Goal: Task Accomplishment & Management: Use online tool/utility

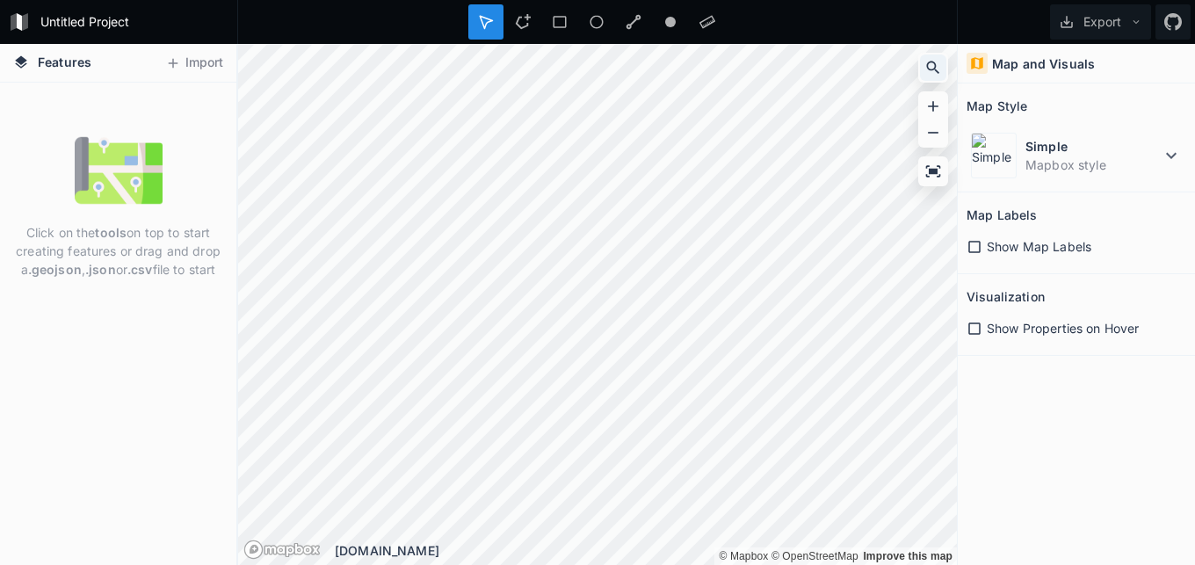
click at [933, 70] on icon at bounding box center [934, 68] width 18 height 18
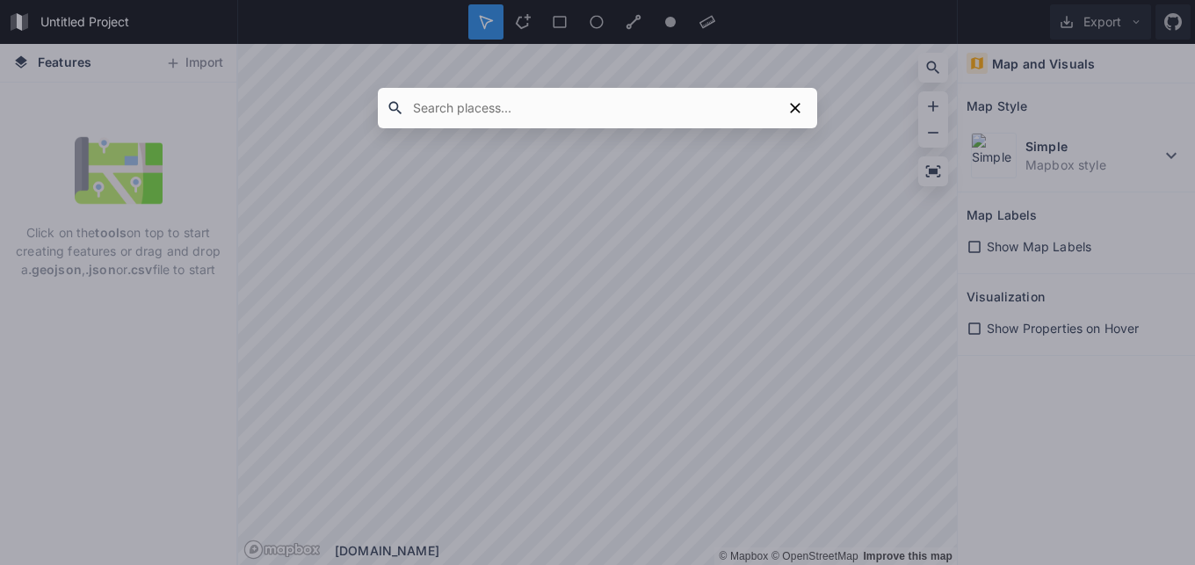
click at [547, 99] on input "text" at bounding box center [593, 108] width 378 height 32
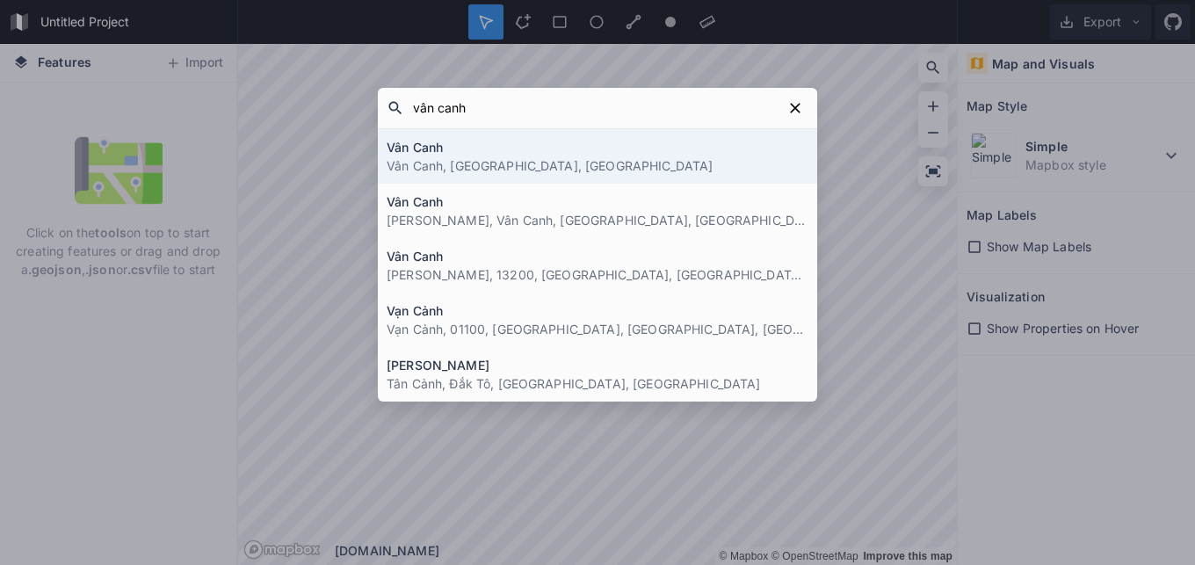
type input "vân canh"
click at [466, 158] on p "Vân Canh, [GEOGRAPHIC_DATA], [GEOGRAPHIC_DATA]" at bounding box center [598, 165] width 422 height 18
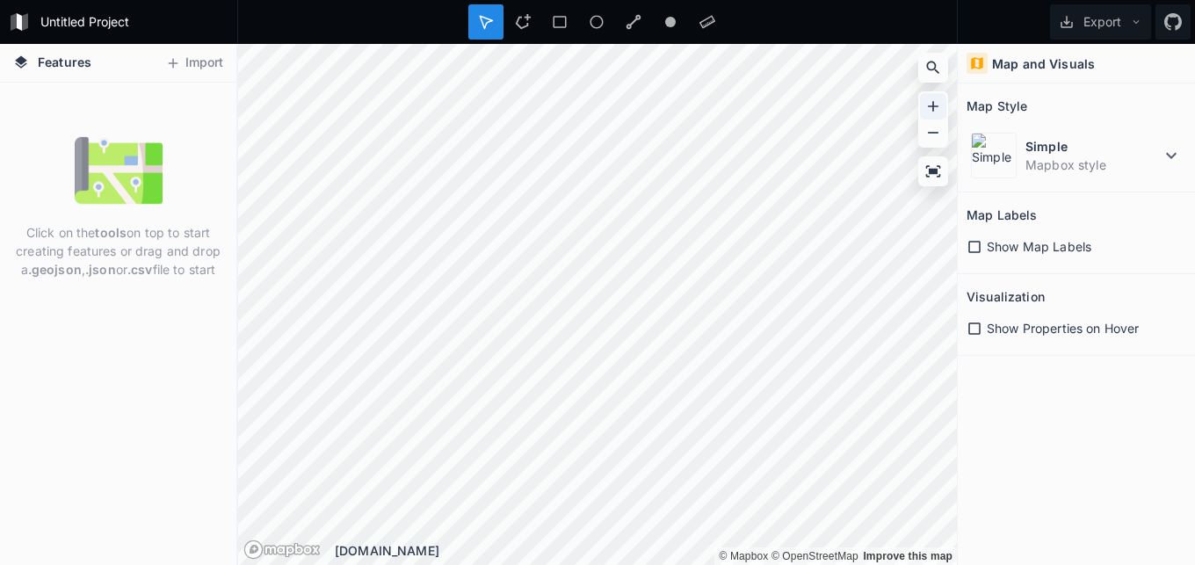
click at [935, 99] on icon at bounding box center [934, 107] width 18 height 18
click at [934, 99] on icon at bounding box center [934, 107] width 18 height 18
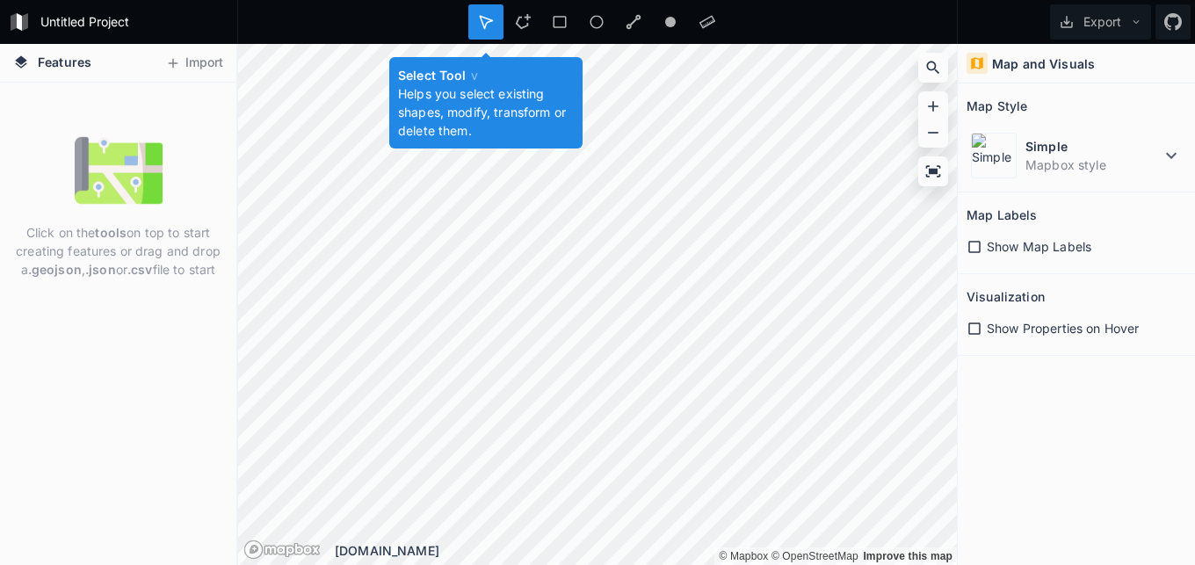
click at [490, 19] on icon at bounding box center [486, 22] width 12 height 12
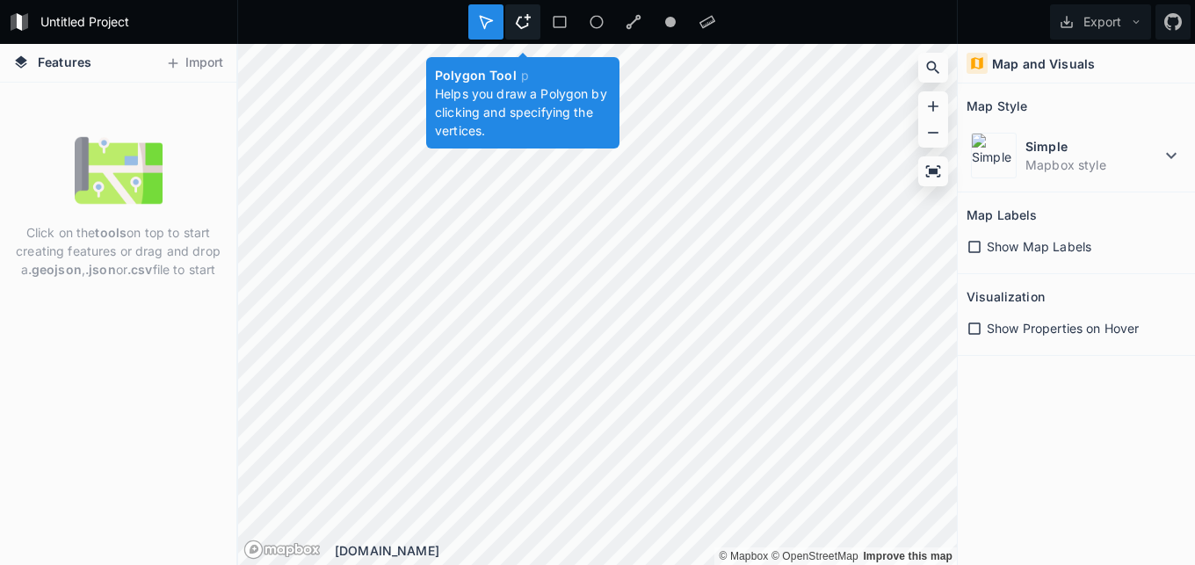
click at [515, 19] on icon at bounding box center [523, 22] width 16 height 16
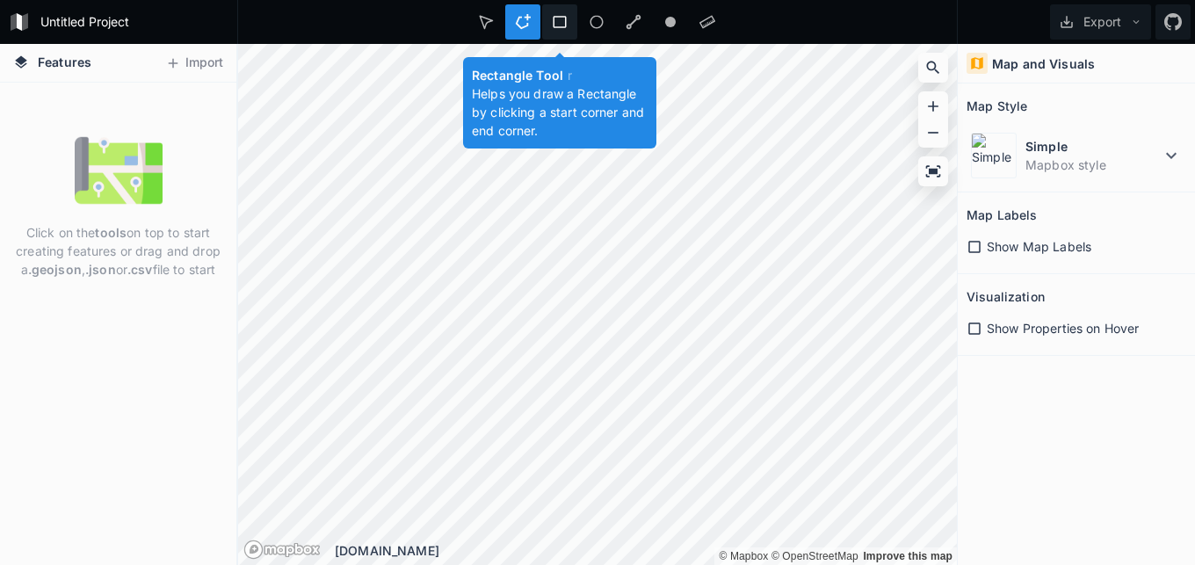
click at [553, 19] on icon at bounding box center [560, 22] width 16 height 16
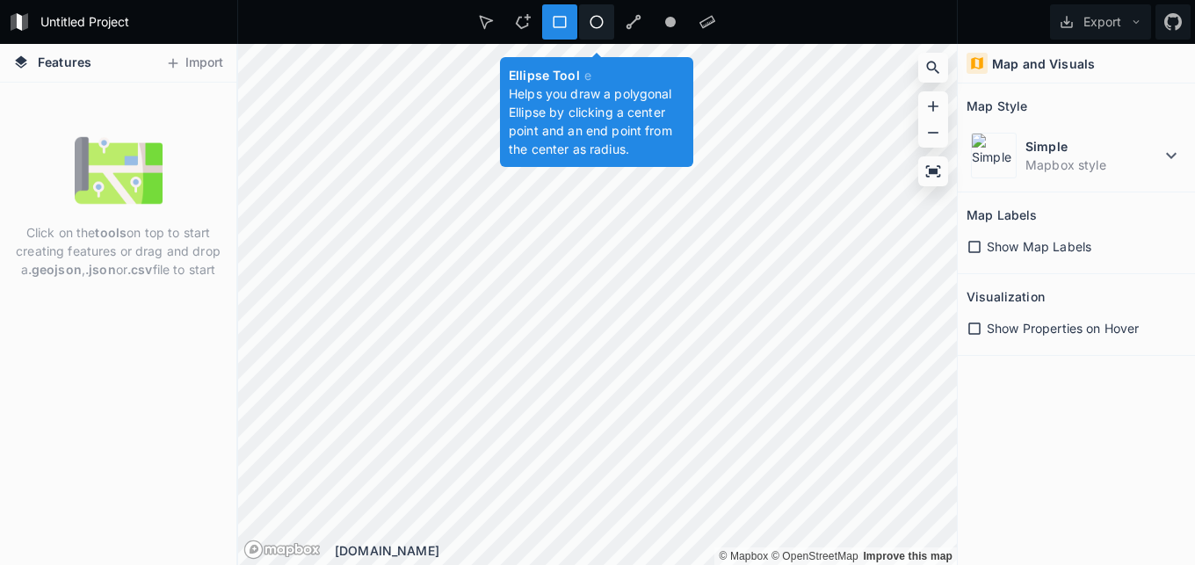
click at [591, 19] on icon at bounding box center [597, 22] width 16 height 16
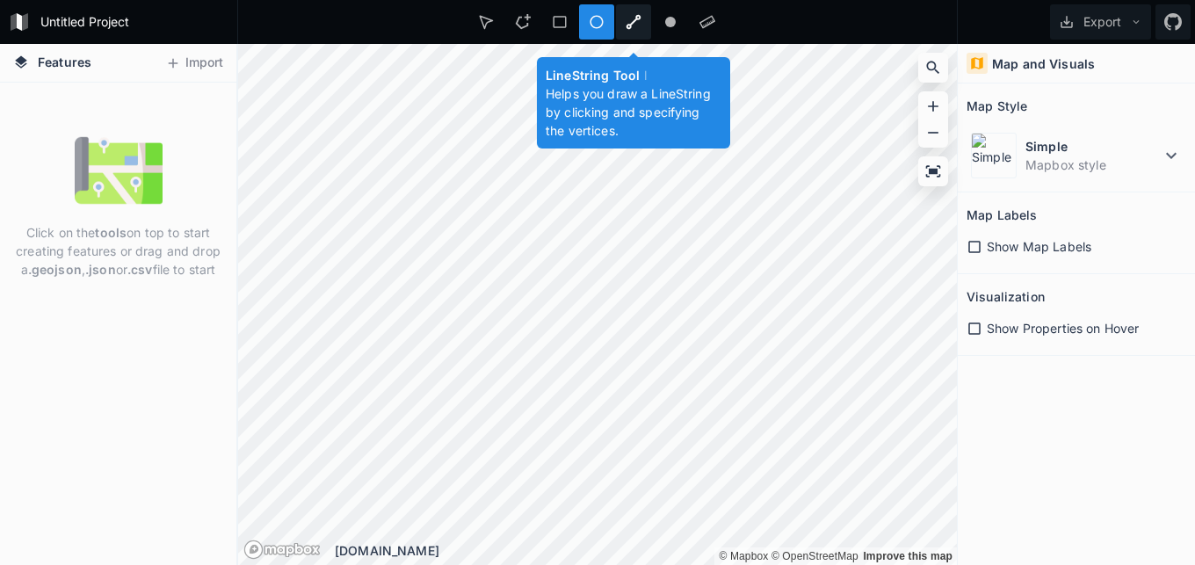
click at [626, 20] on icon at bounding box center [634, 22] width 16 height 16
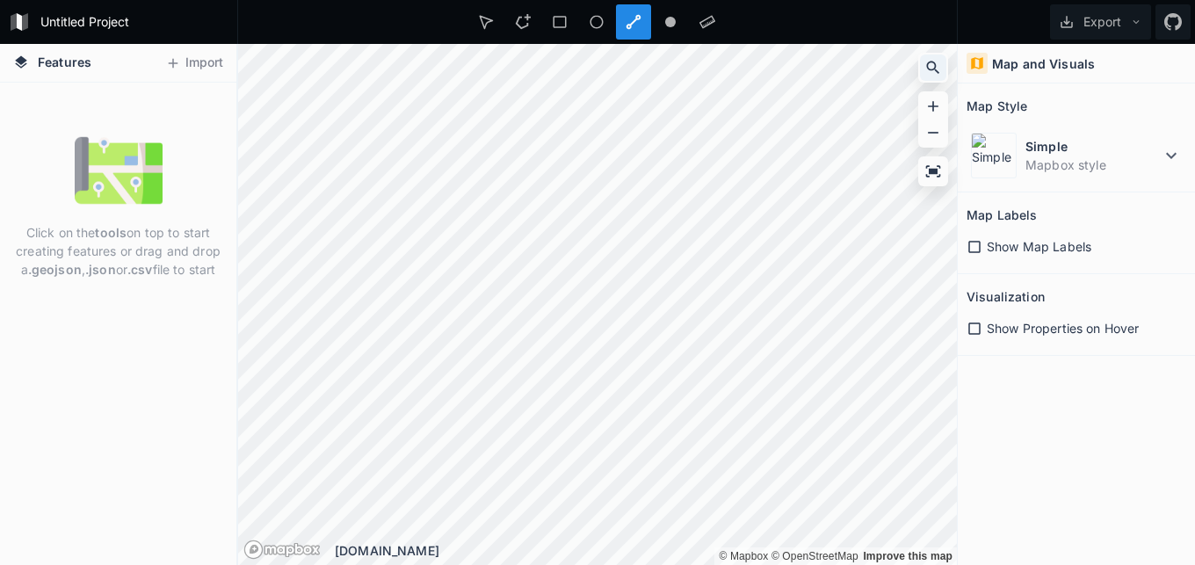
click at [933, 71] on icon at bounding box center [934, 68] width 18 height 18
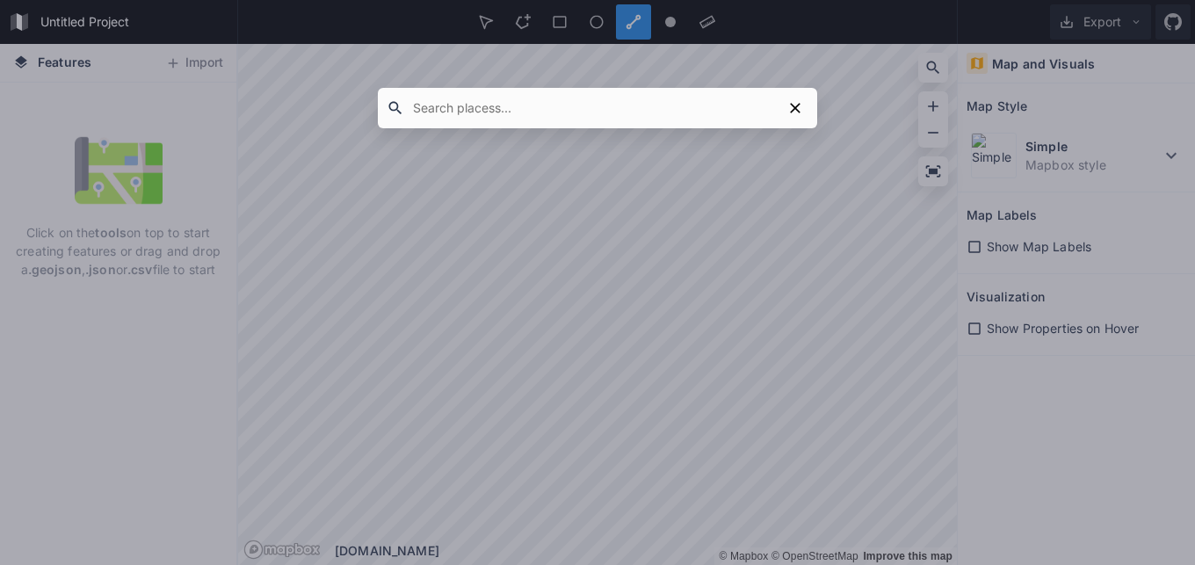
click at [548, 104] on input "text" at bounding box center [593, 108] width 378 height 32
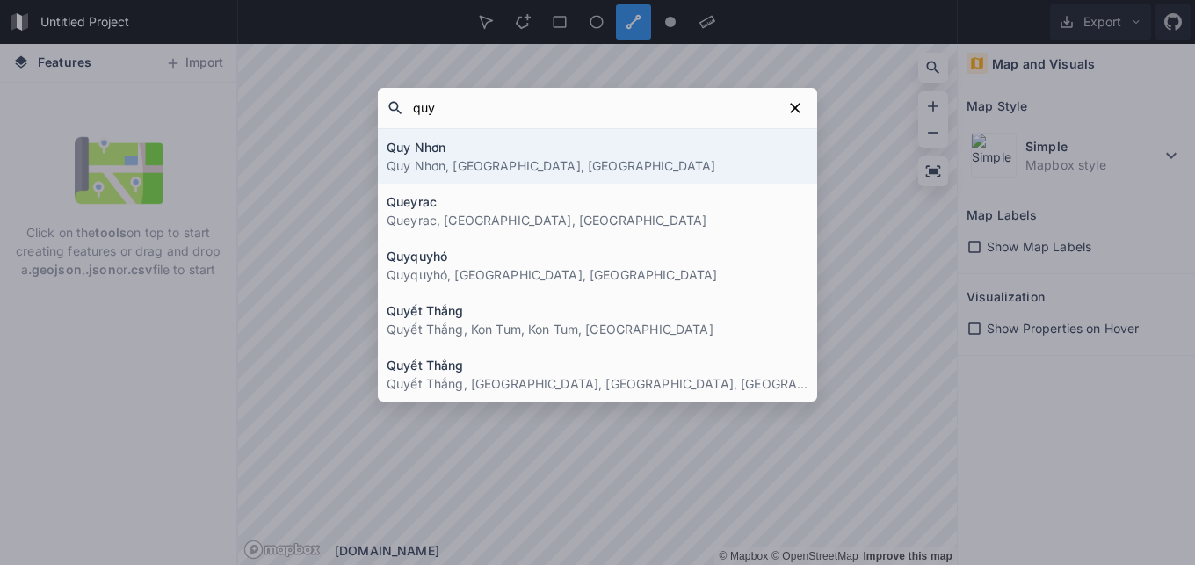
type input "quy"
click at [415, 155] on h4 "Quy Nhơn" at bounding box center [598, 147] width 422 height 18
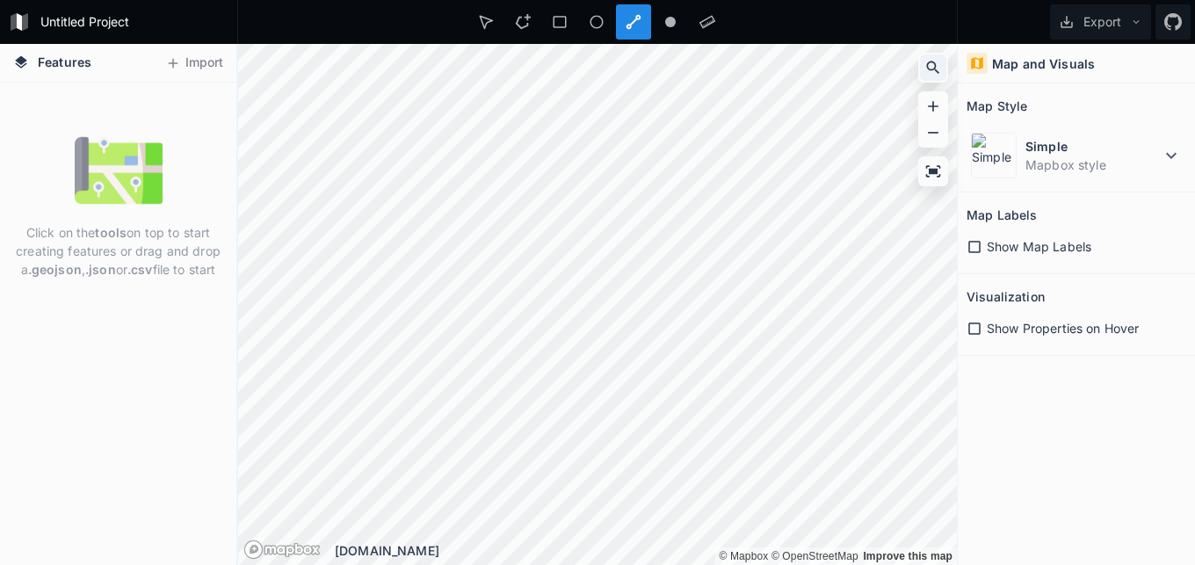
click at [931, 60] on icon at bounding box center [934, 68] width 18 height 18
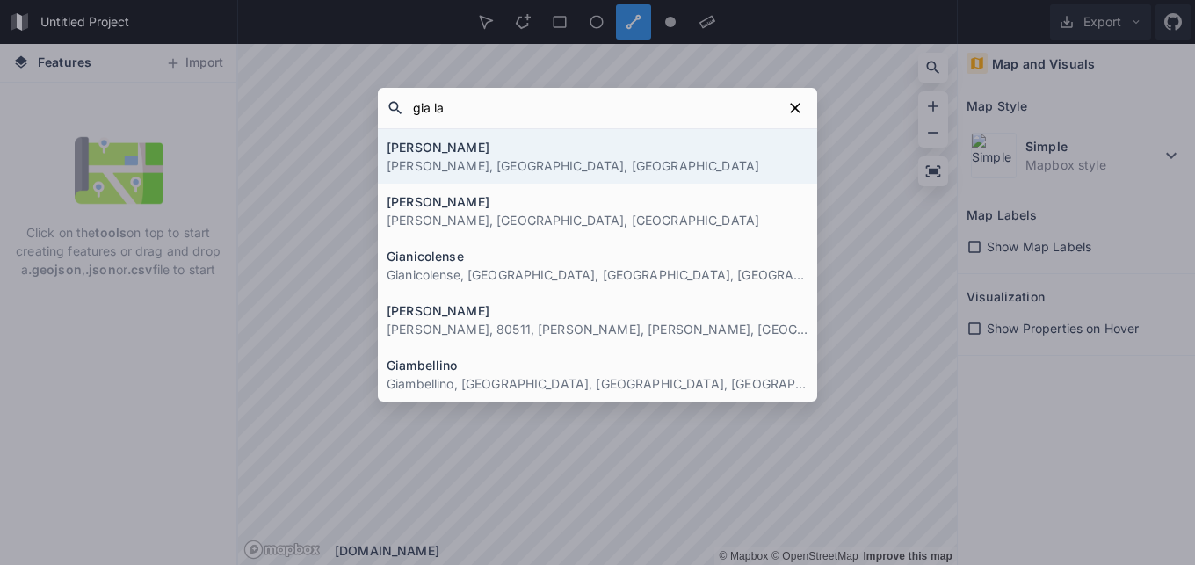
type input "[PERSON_NAME]"
click button "submit" at bounding box center [0, 0] width 0 height 0
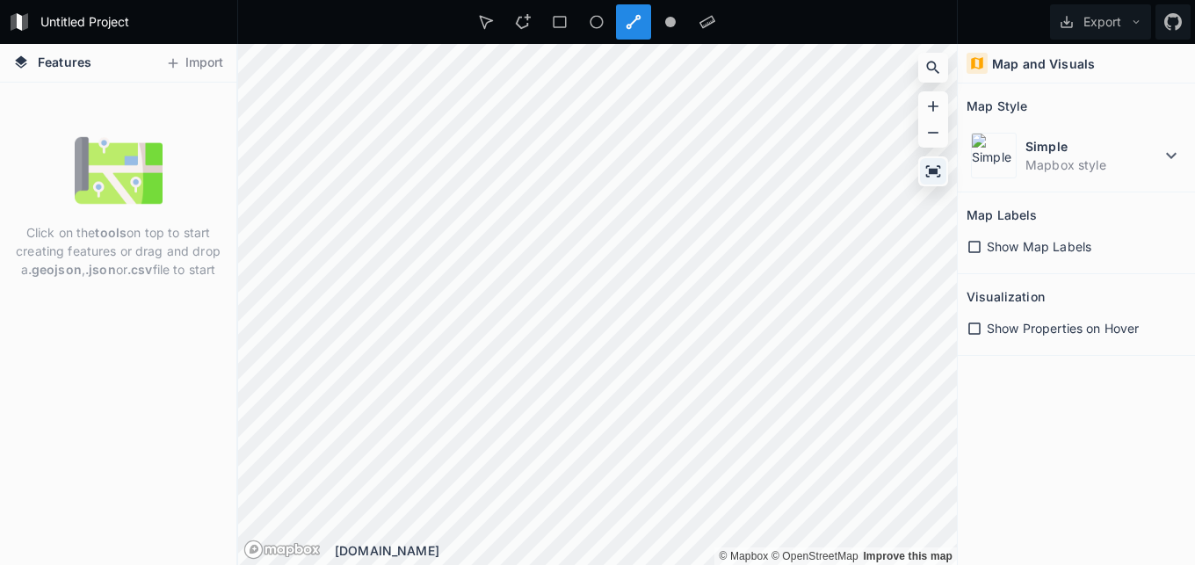
click at [935, 169] on icon at bounding box center [933, 170] width 15 height 11
click at [979, 249] on icon at bounding box center [975, 247] width 16 height 16
click at [975, 330] on icon at bounding box center [975, 329] width 16 height 16
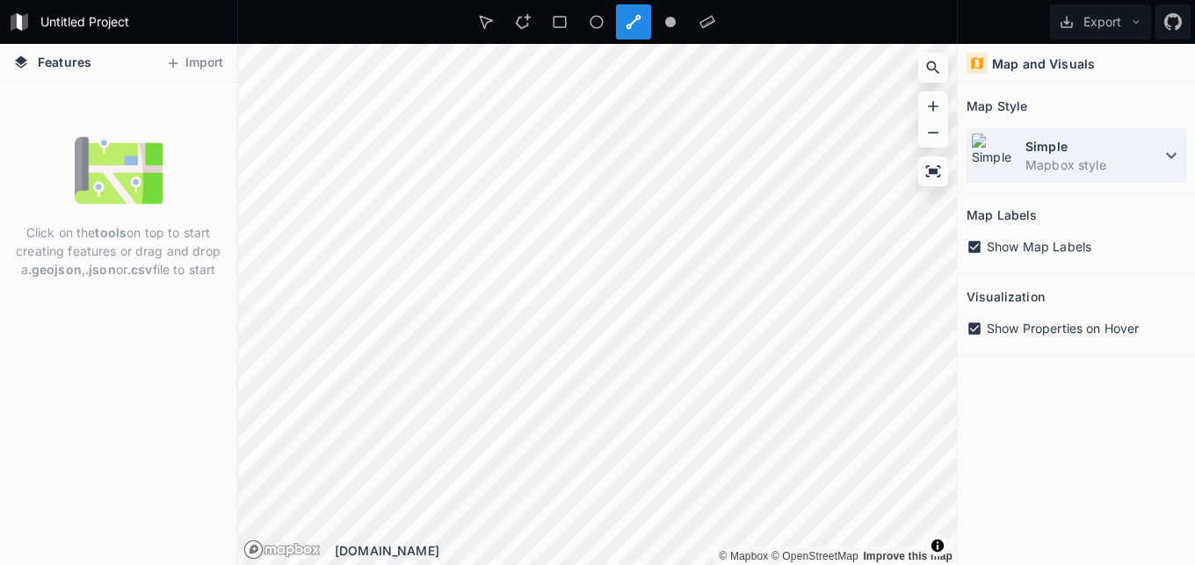
click at [1050, 156] on dd "Mapbox style" at bounding box center [1093, 165] width 135 height 18
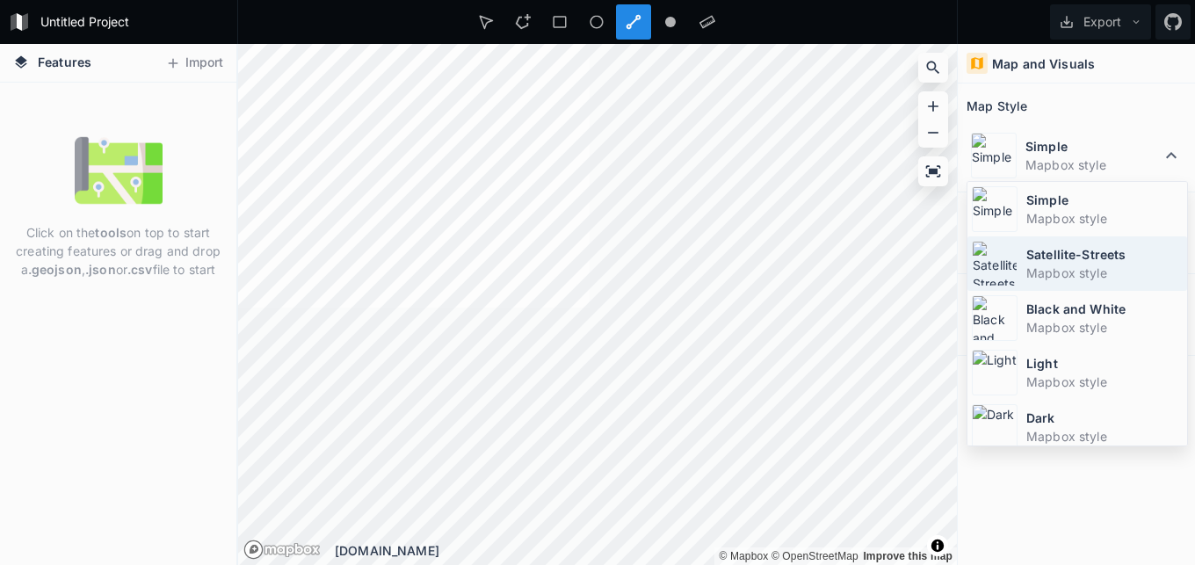
click at [998, 262] on img at bounding box center [995, 264] width 46 height 46
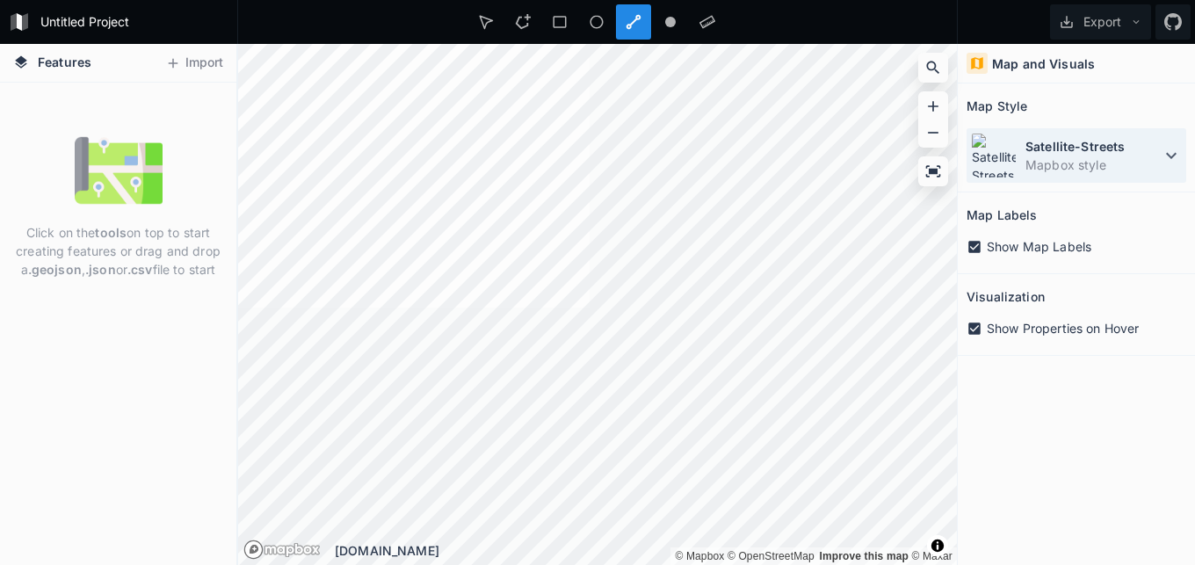
click at [1128, 153] on dt "Satellite-Streets" at bounding box center [1093, 146] width 135 height 18
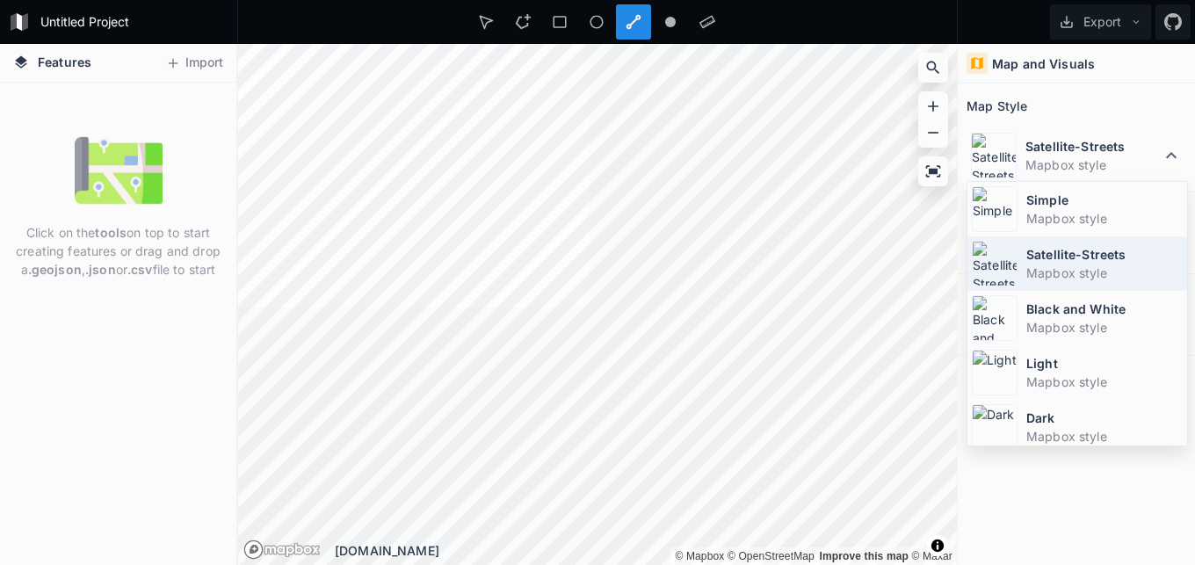
click at [1000, 278] on img at bounding box center [995, 264] width 46 height 46
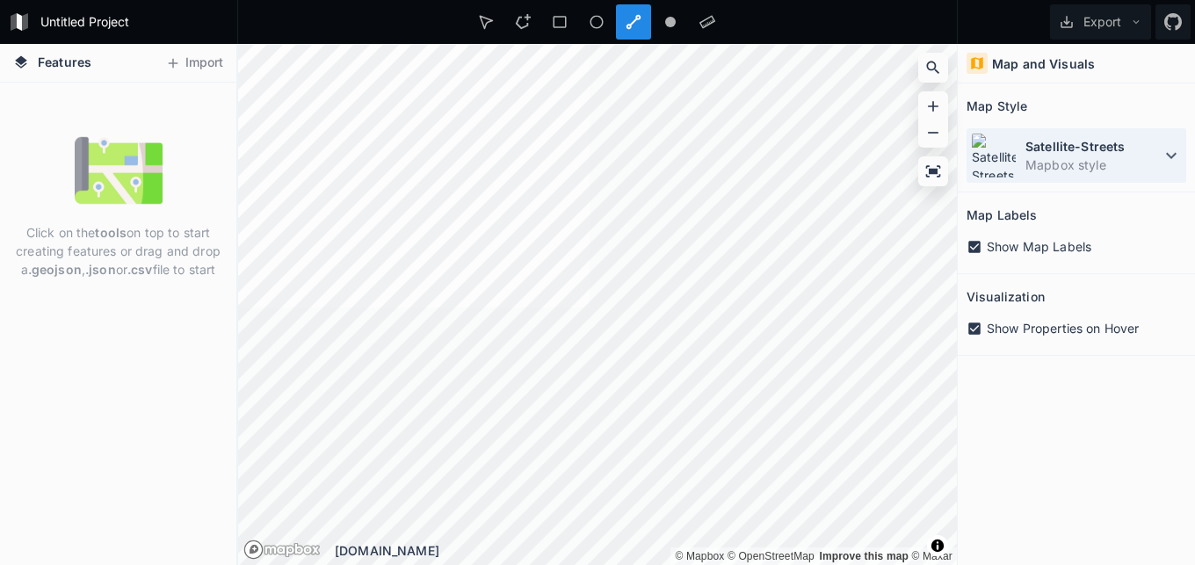
click at [1051, 156] on dd "Mapbox style" at bounding box center [1093, 165] width 135 height 18
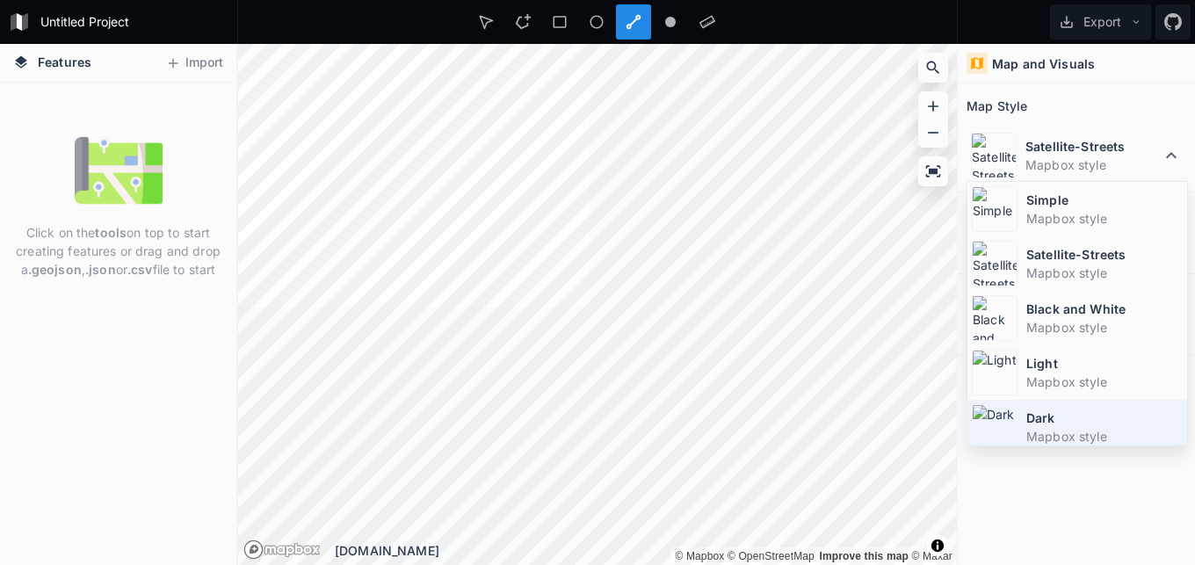
click at [997, 432] on img at bounding box center [995, 427] width 46 height 46
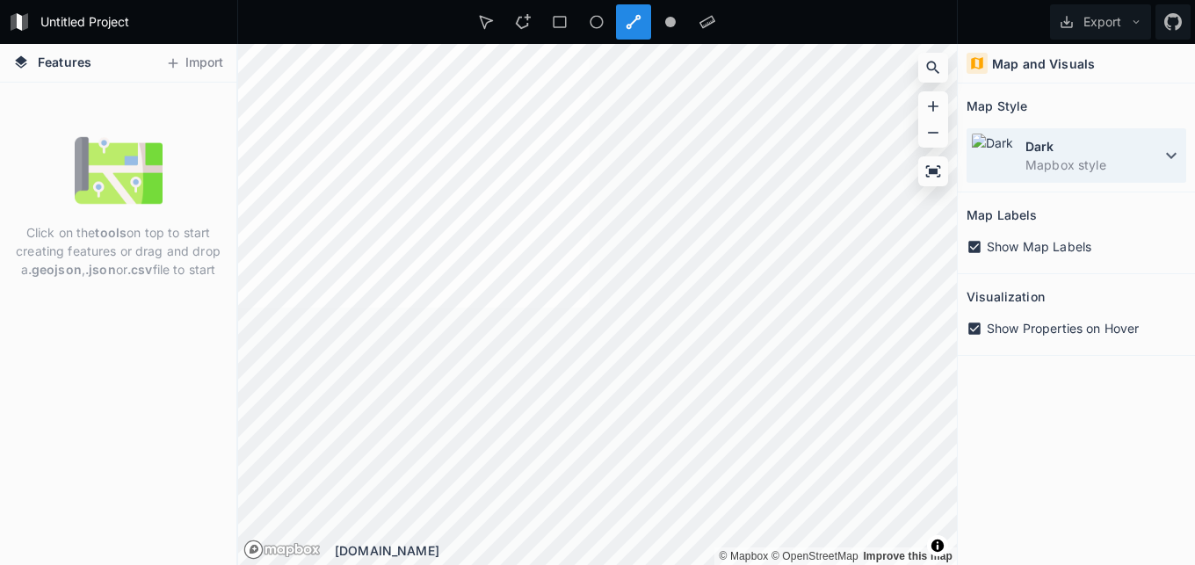
click at [1114, 146] on dt "Dark" at bounding box center [1093, 146] width 135 height 18
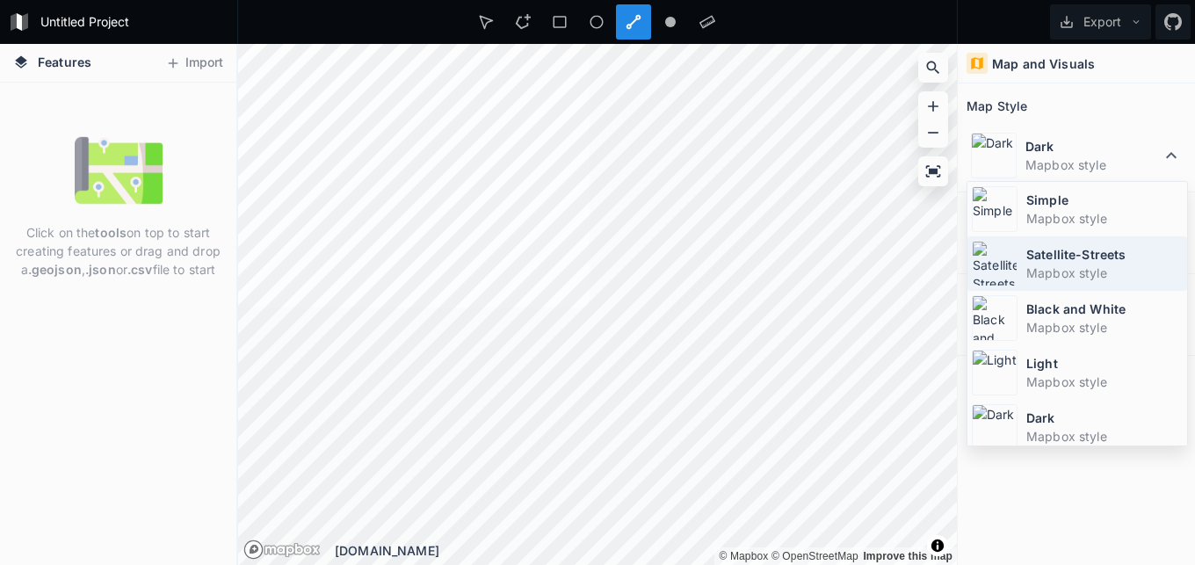
click at [990, 256] on img at bounding box center [995, 264] width 46 height 46
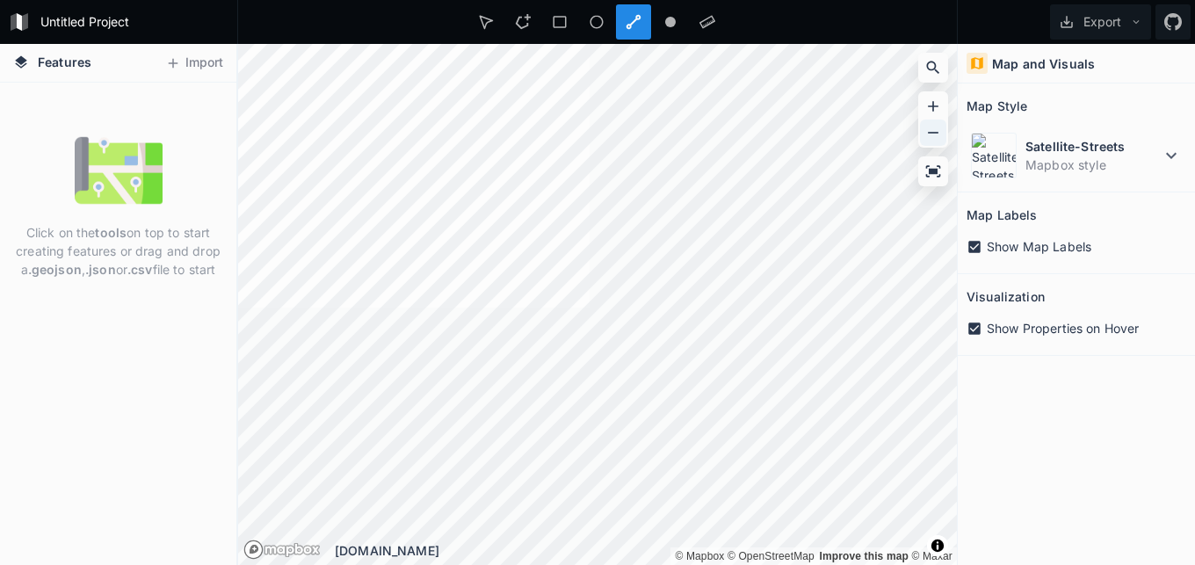
click at [933, 136] on icon at bounding box center [934, 133] width 18 height 18
click at [196, 66] on button "Import" at bounding box center [194, 63] width 76 height 28
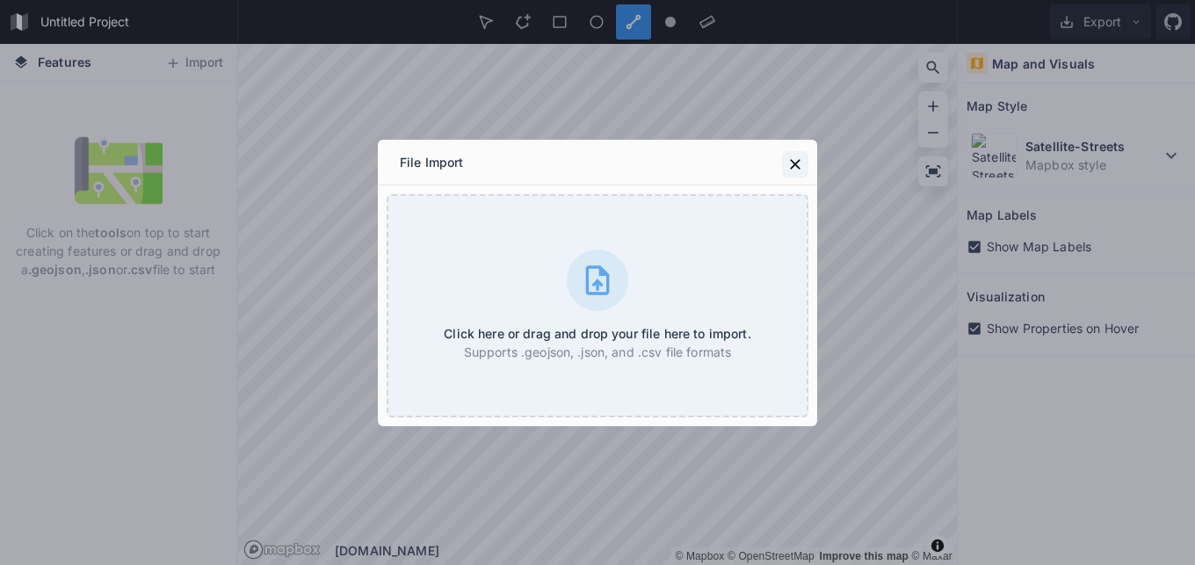
click at [795, 167] on icon at bounding box center [796, 165] width 18 height 18
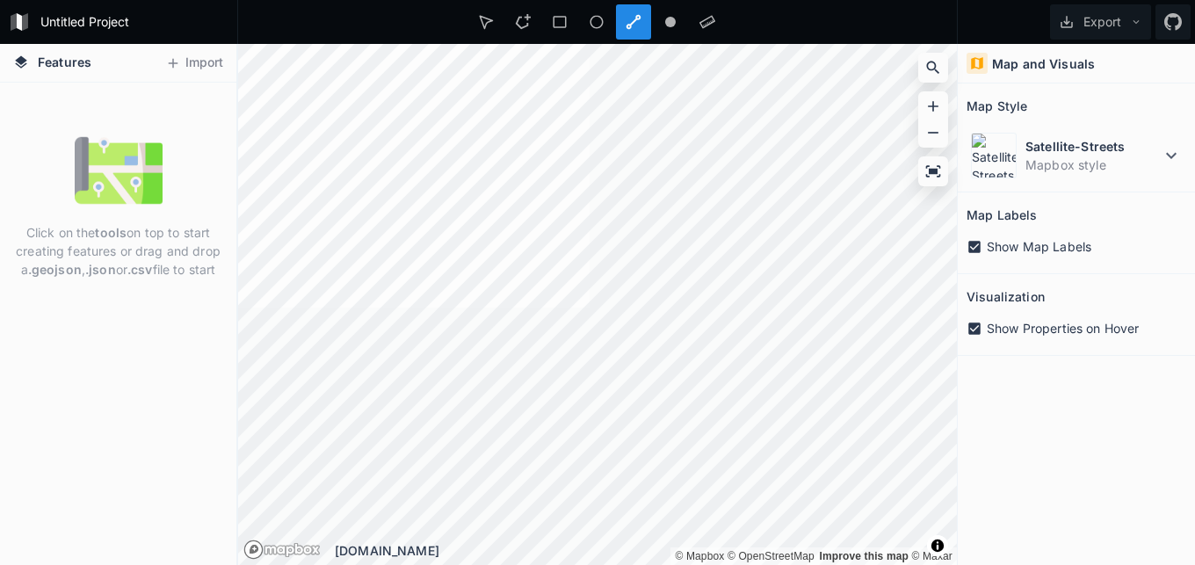
click at [55, 67] on span "Features" at bounding box center [65, 62] width 54 height 18
click at [1085, 22] on button "Export" at bounding box center [1100, 21] width 101 height 35
click at [1050, 102] on div "Export as .geojson" at bounding box center [1098, 101] width 176 height 36
click at [489, 25] on icon at bounding box center [486, 22] width 16 height 16
click at [526, 25] on icon at bounding box center [523, 22] width 16 height 16
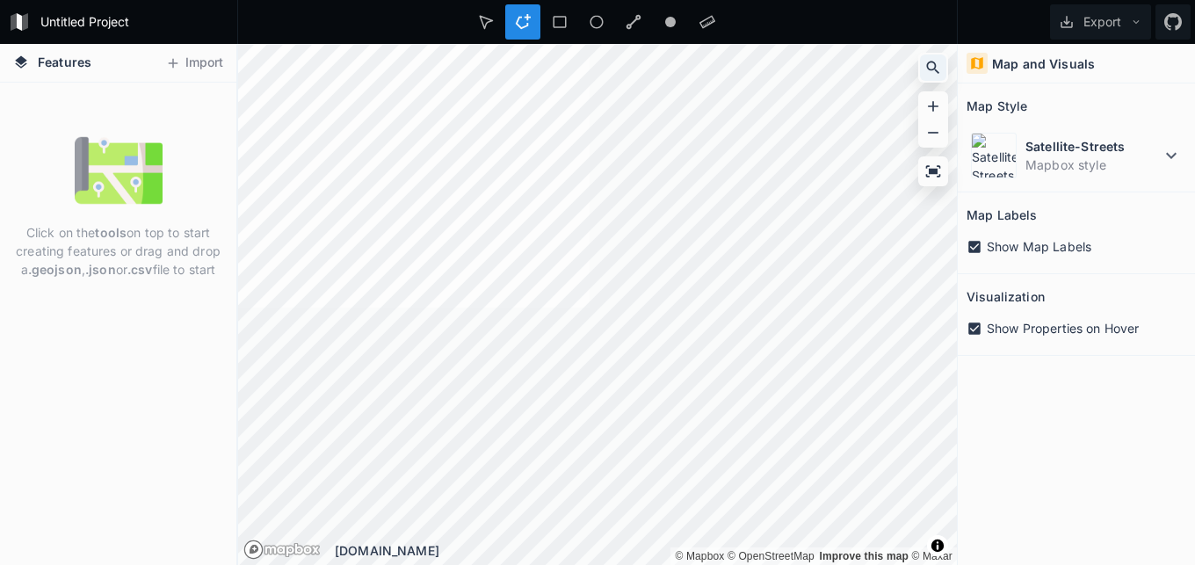
click at [932, 71] on icon at bounding box center [934, 68] width 18 height 18
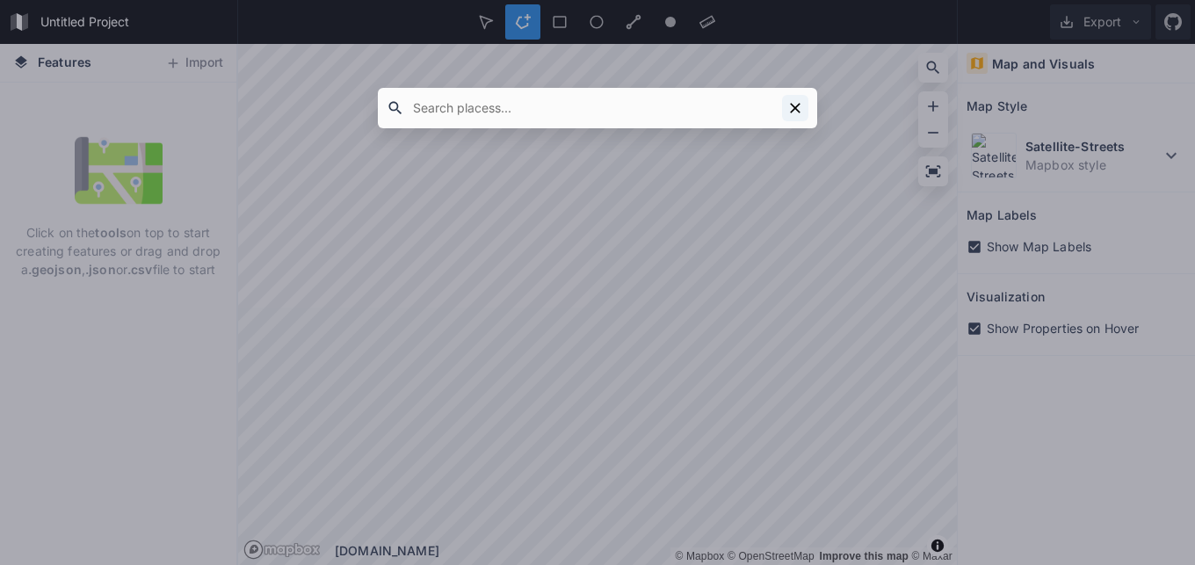
click at [801, 110] on icon at bounding box center [796, 108] width 18 height 18
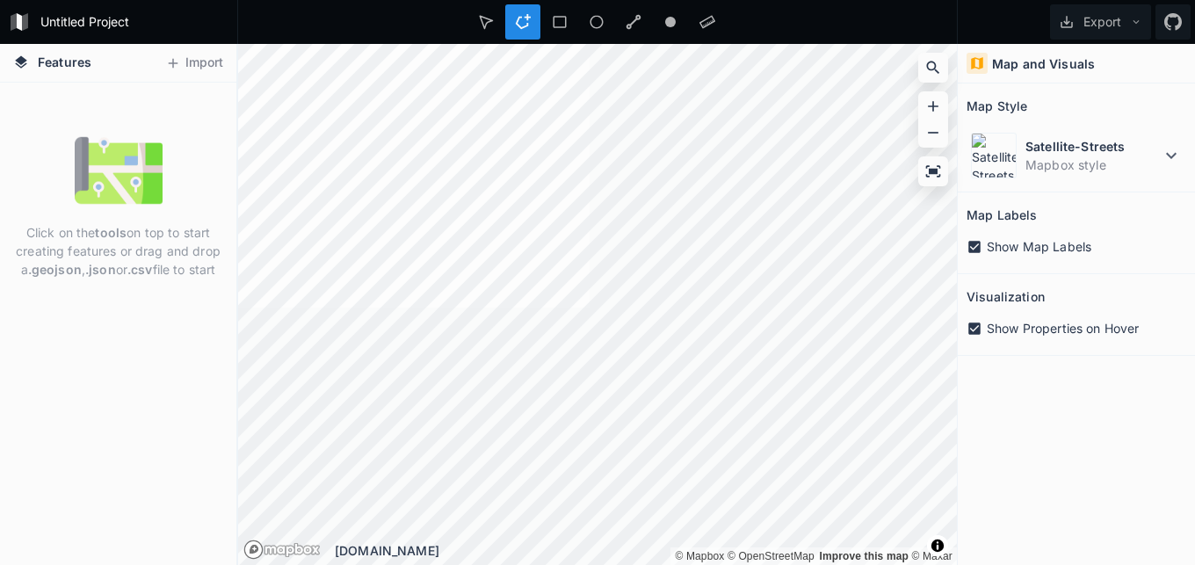
click at [1182, 552] on div at bounding box center [1182, 552] width 0 height 0
click at [927, 64] on icon at bounding box center [933, 68] width 13 height 13
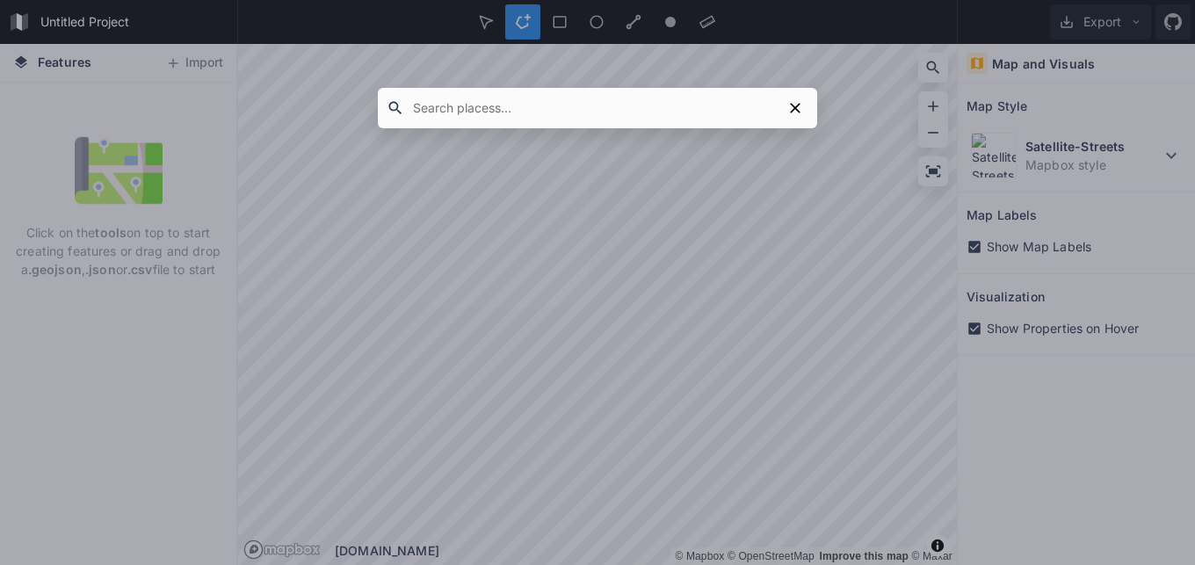
click at [818, 223] on div at bounding box center [597, 282] width 1195 height 565
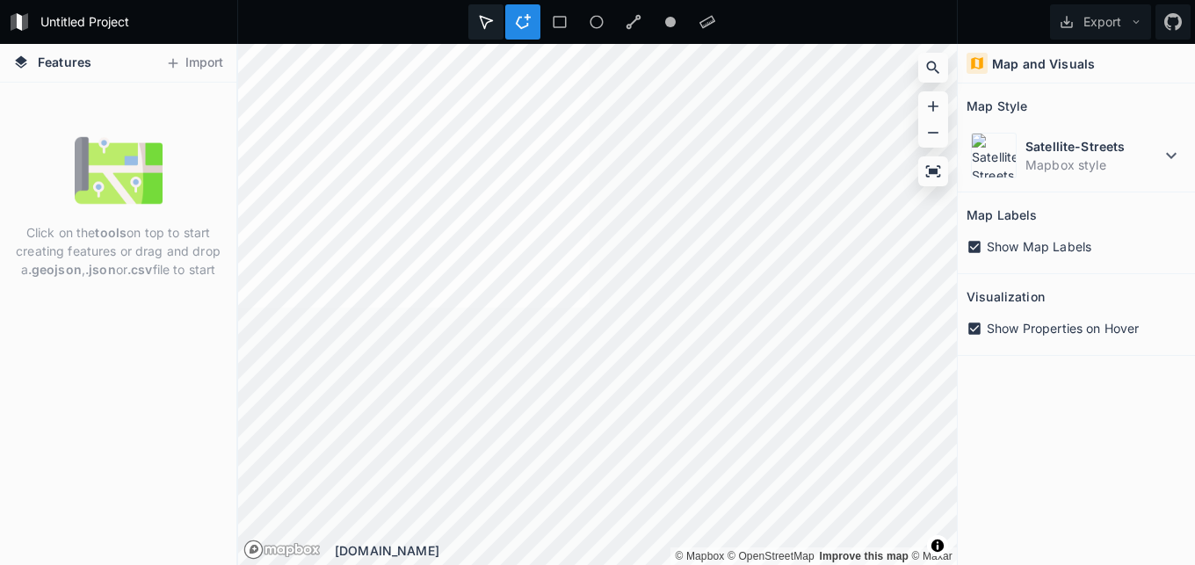
click at [489, 24] on icon at bounding box center [486, 22] width 16 height 16
click at [1169, 27] on icon at bounding box center [1174, 22] width 18 height 18
